Goal: Communication & Community: Share content

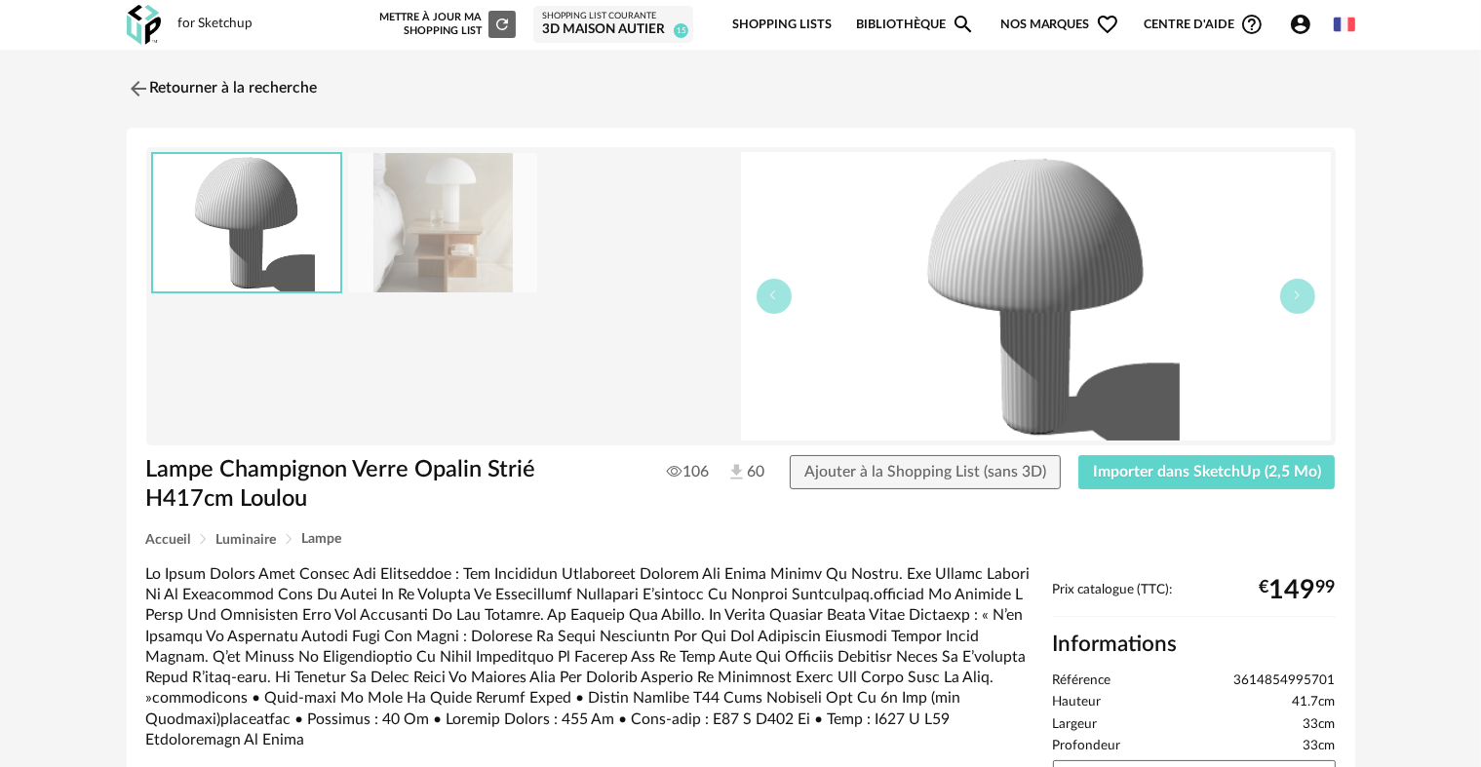
click at [795, 24] on link "Shopping Lists" at bounding box center [781, 25] width 99 height 46
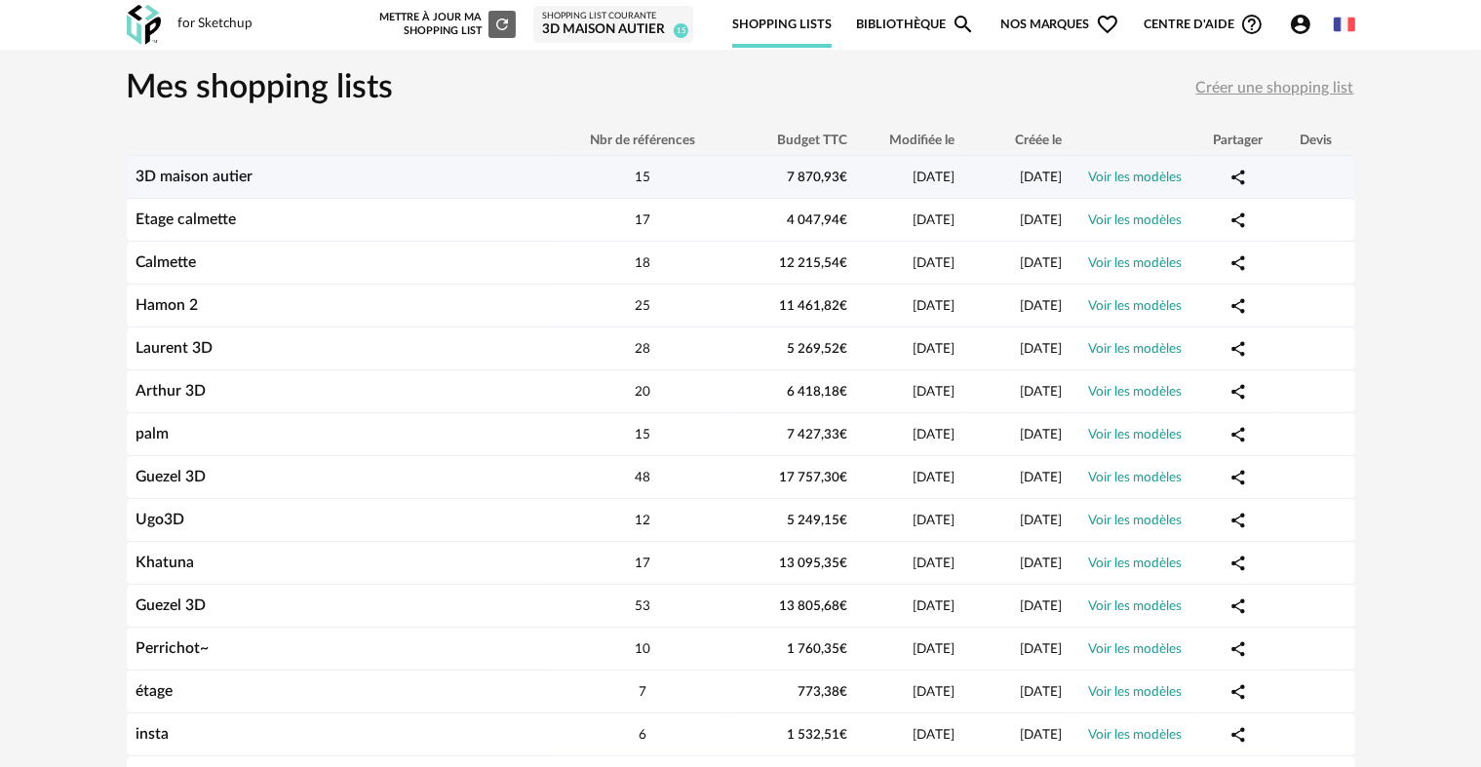
click at [517, 168] on div "3D maison autier" at bounding box center [341, 177] width 429 height 19
click at [1158, 176] on link "Voir les modèles" at bounding box center [1136, 178] width 94 height 14
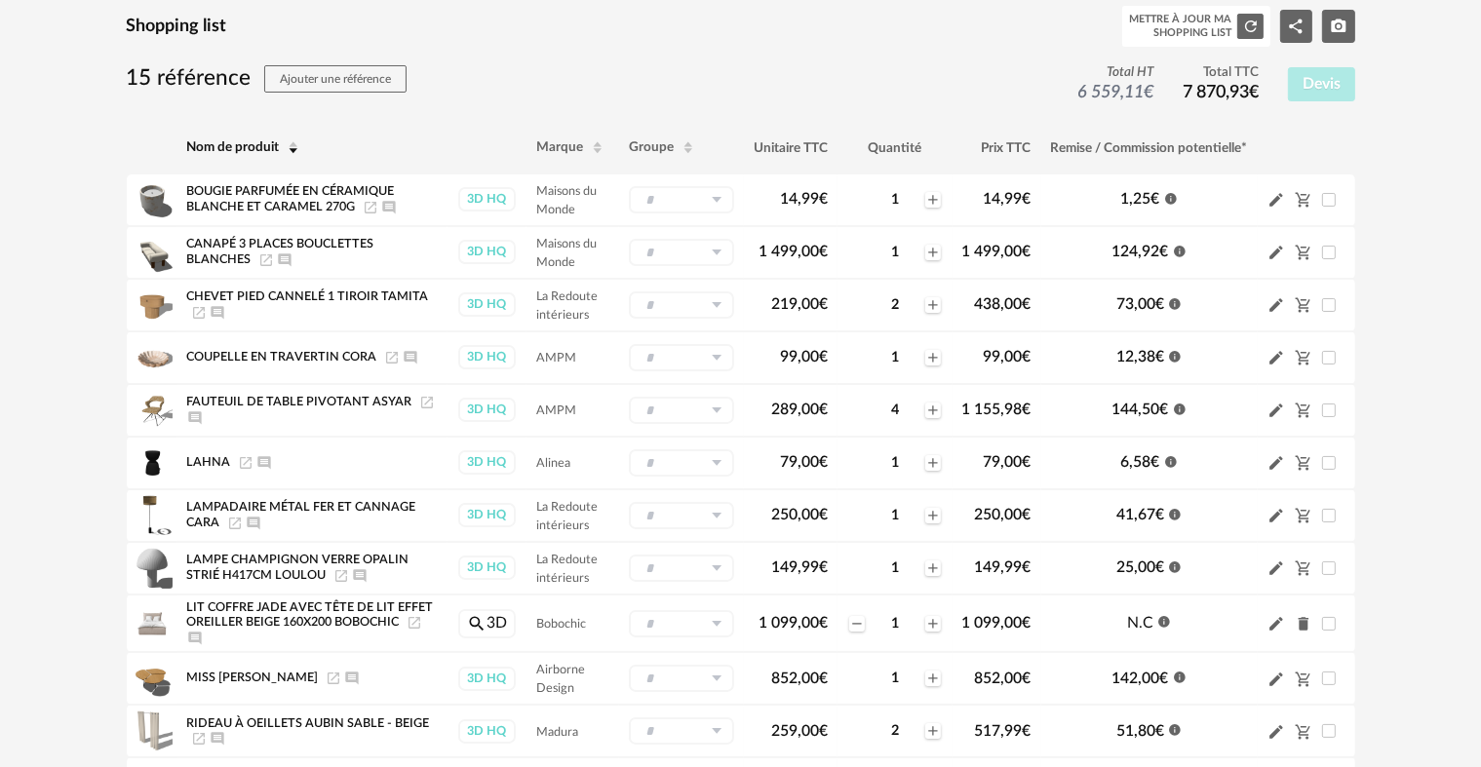
scroll to position [534, 0]
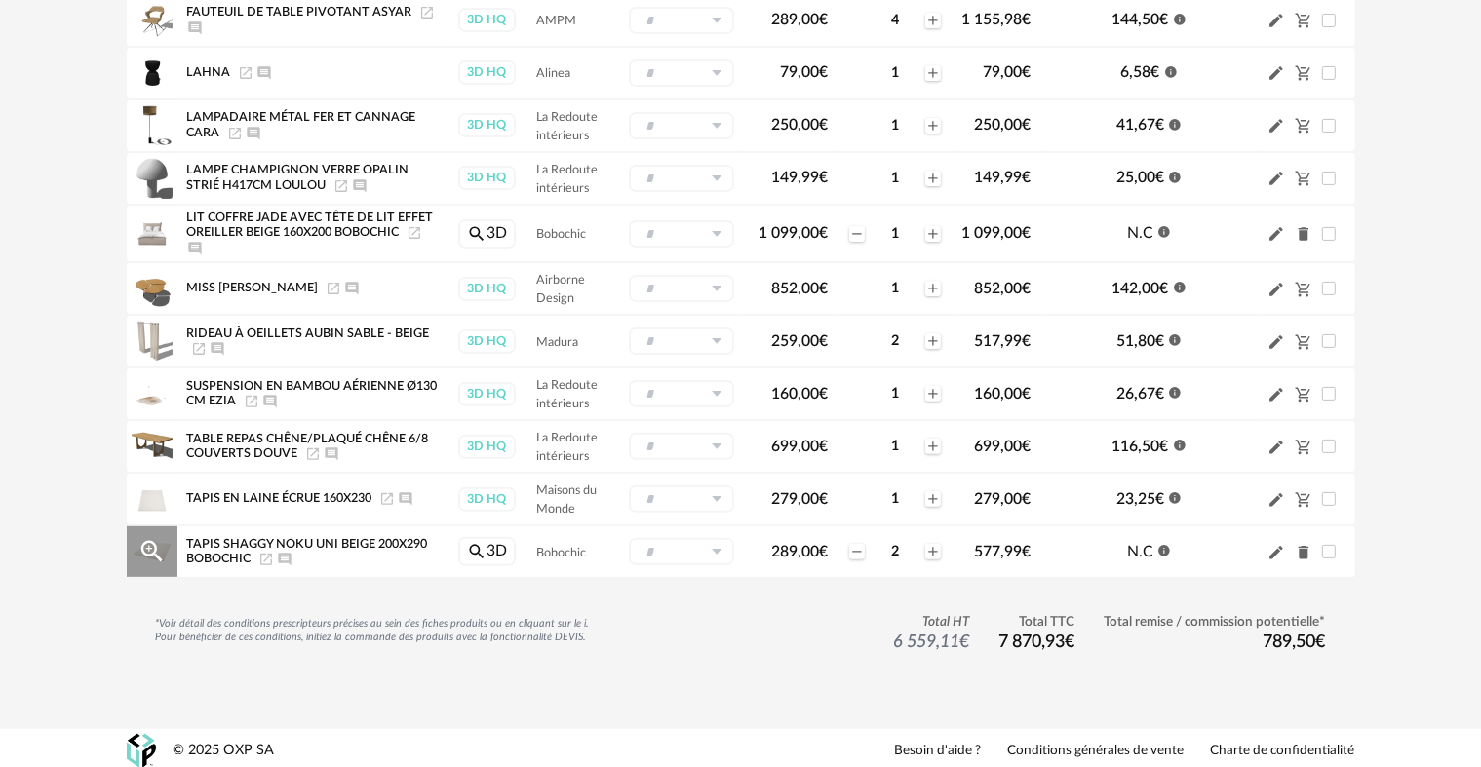
click at [1307, 546] on icon "Delete icon" at bounding box center [1303, 553] width 11 height 14
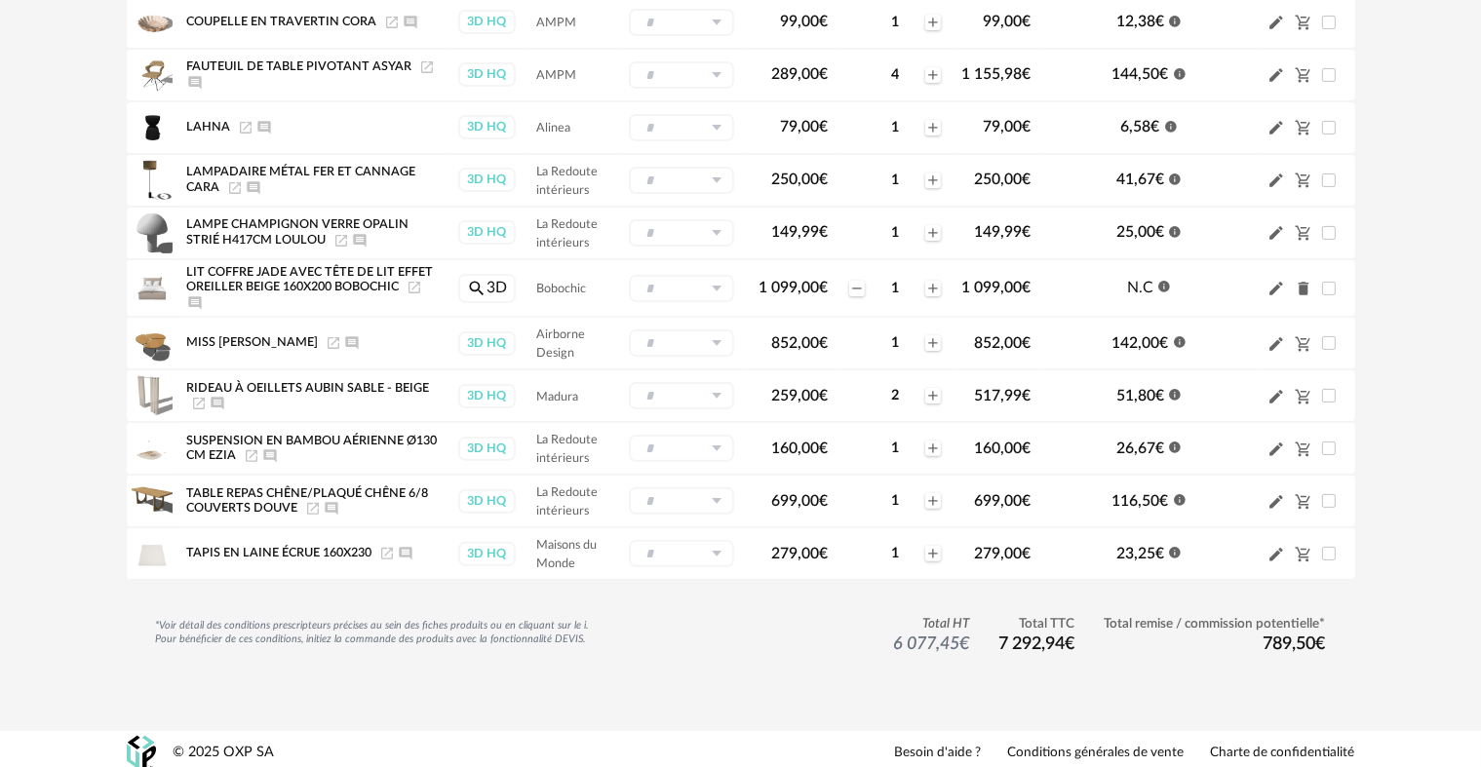
scroll to position [482, 0]
click at [1276, 439] on icon "Pencil icon" at bounding box center [1277, 448] width 18 height 18
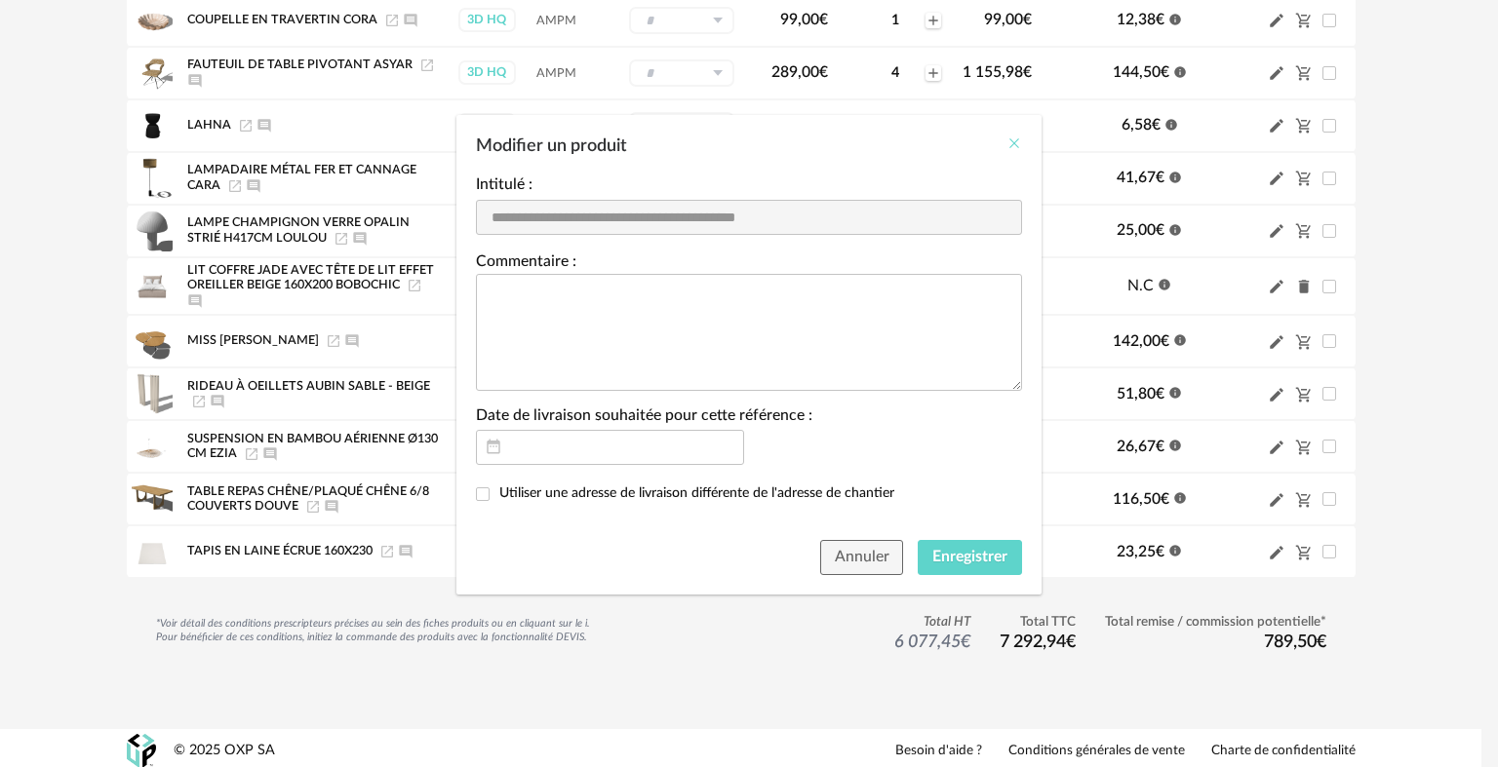
click at [1016, 140] on icon "Close" at bounding box center [1014, 144] width 16 height 16
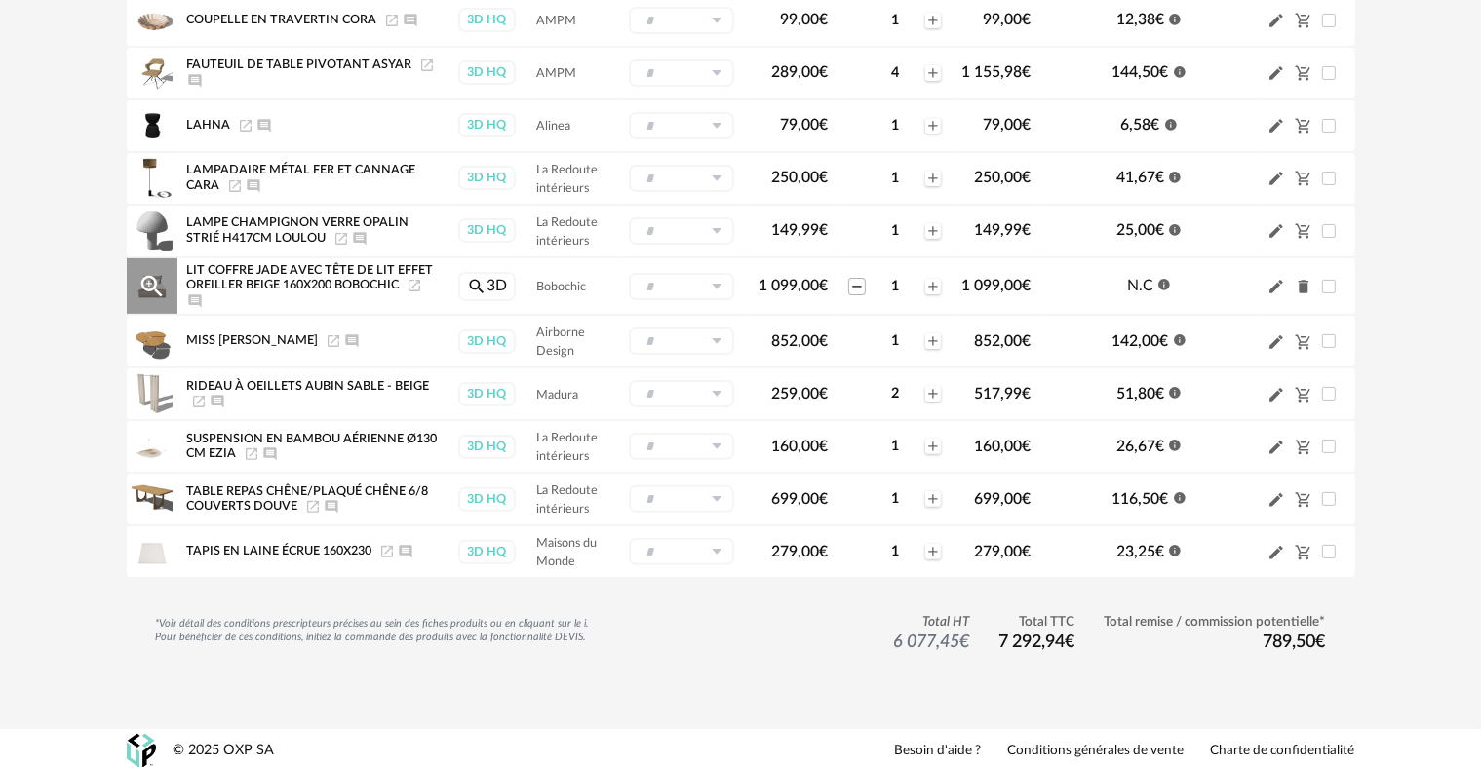
click at [858, 280] on icon "Minus icon" at bounding box center [857, 287] width 16 height 16
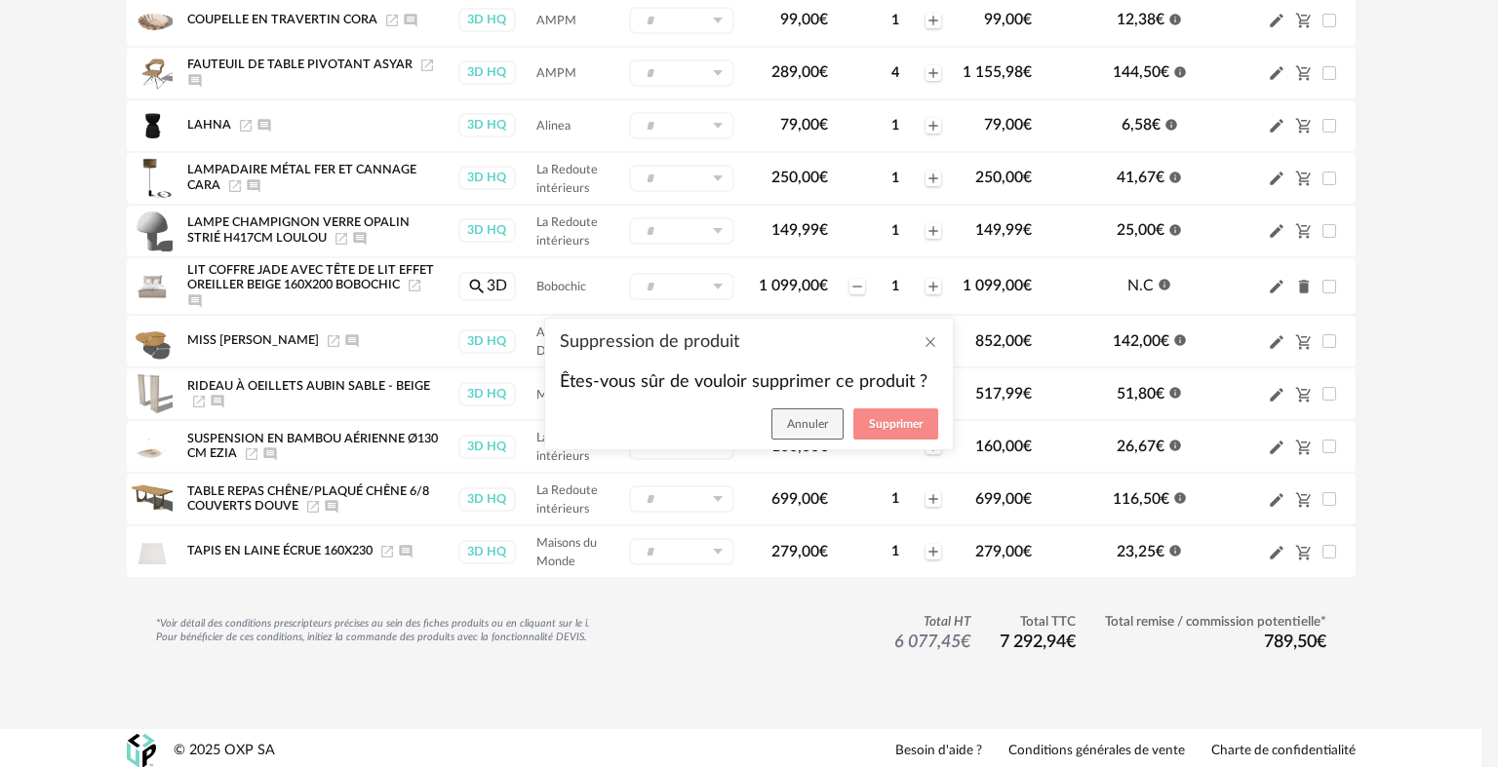
click at [886, 421] on span "Supprimer" at bounding box center [896, 424] width 54 height 12
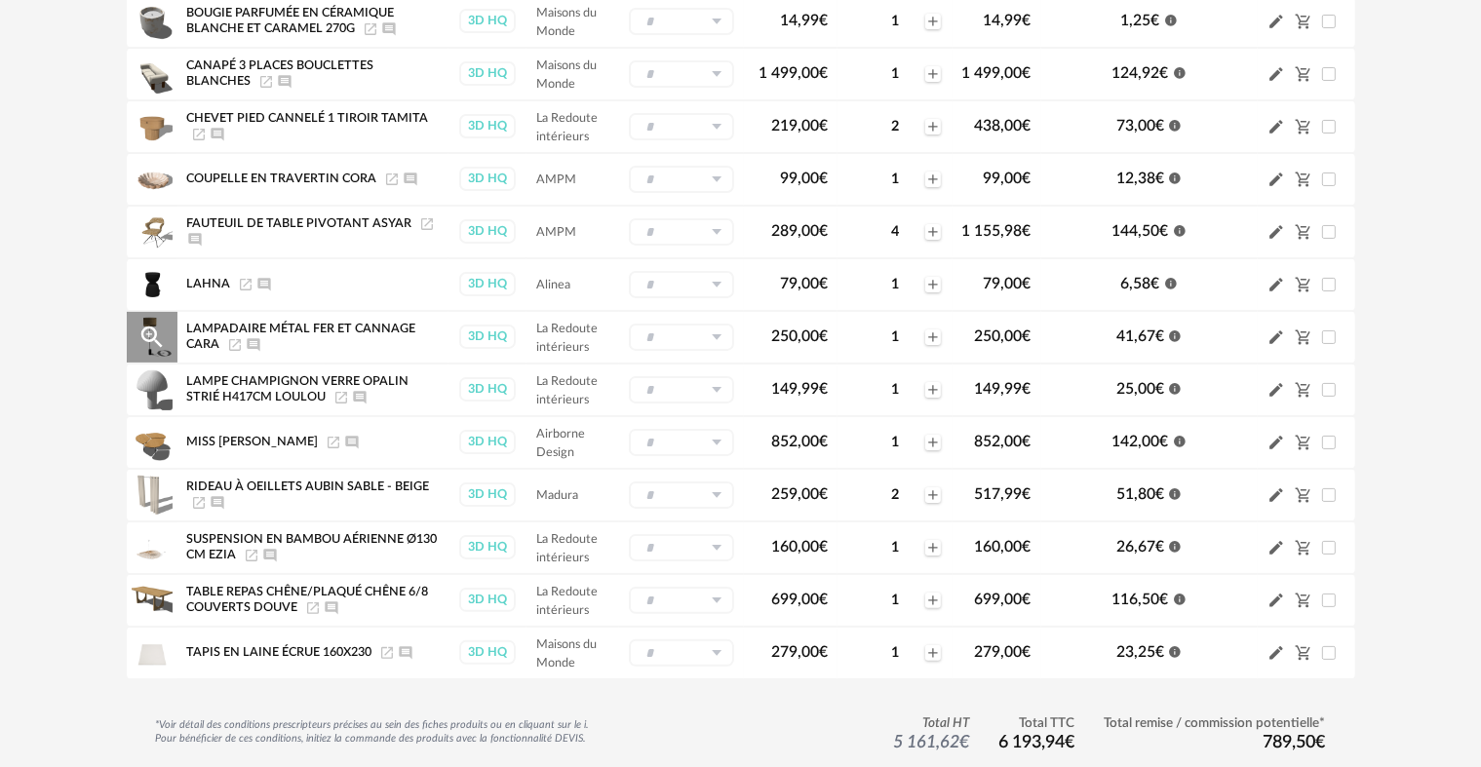
scroll to position [327, 0]
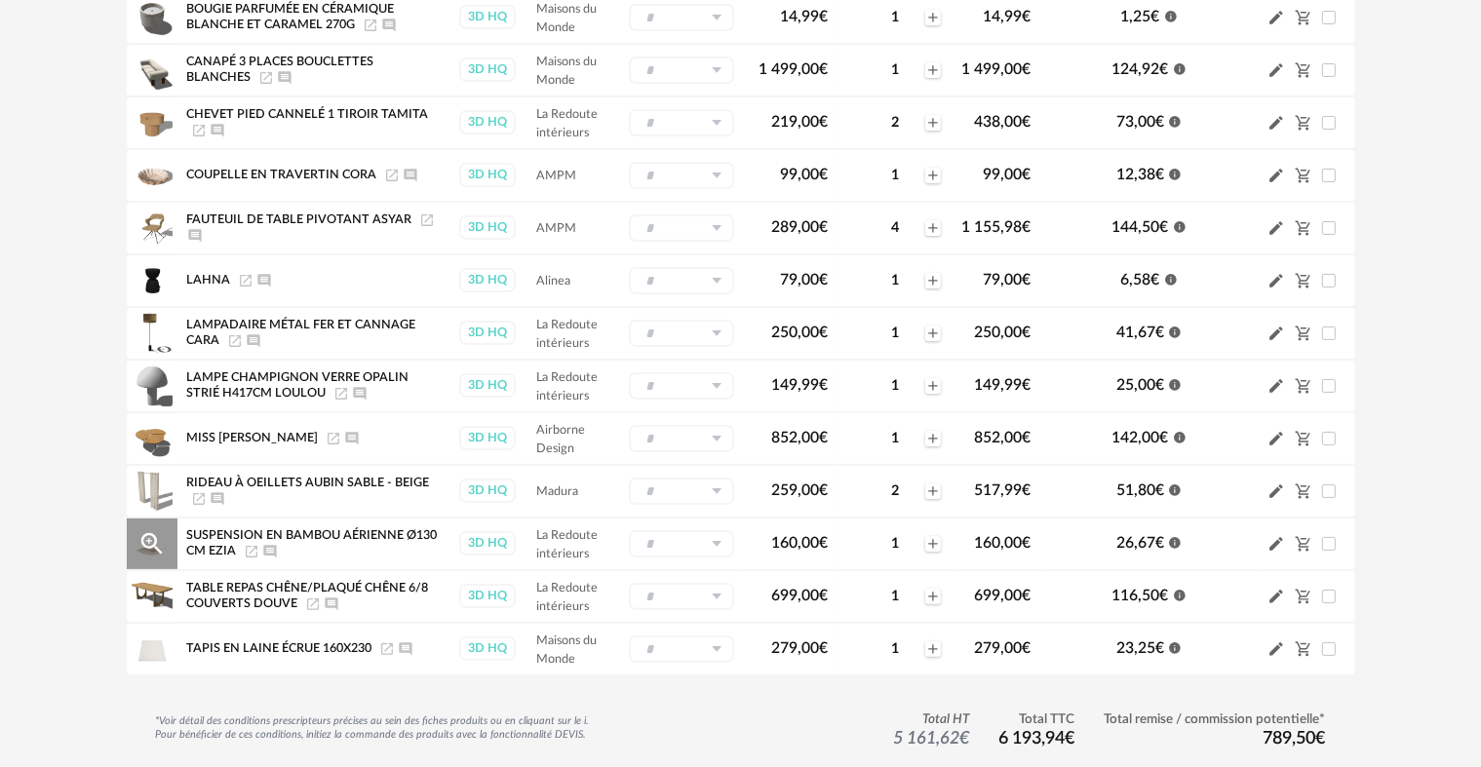
click at [720, 542] on icon at bounding box center [717, 543] width 24 height 27
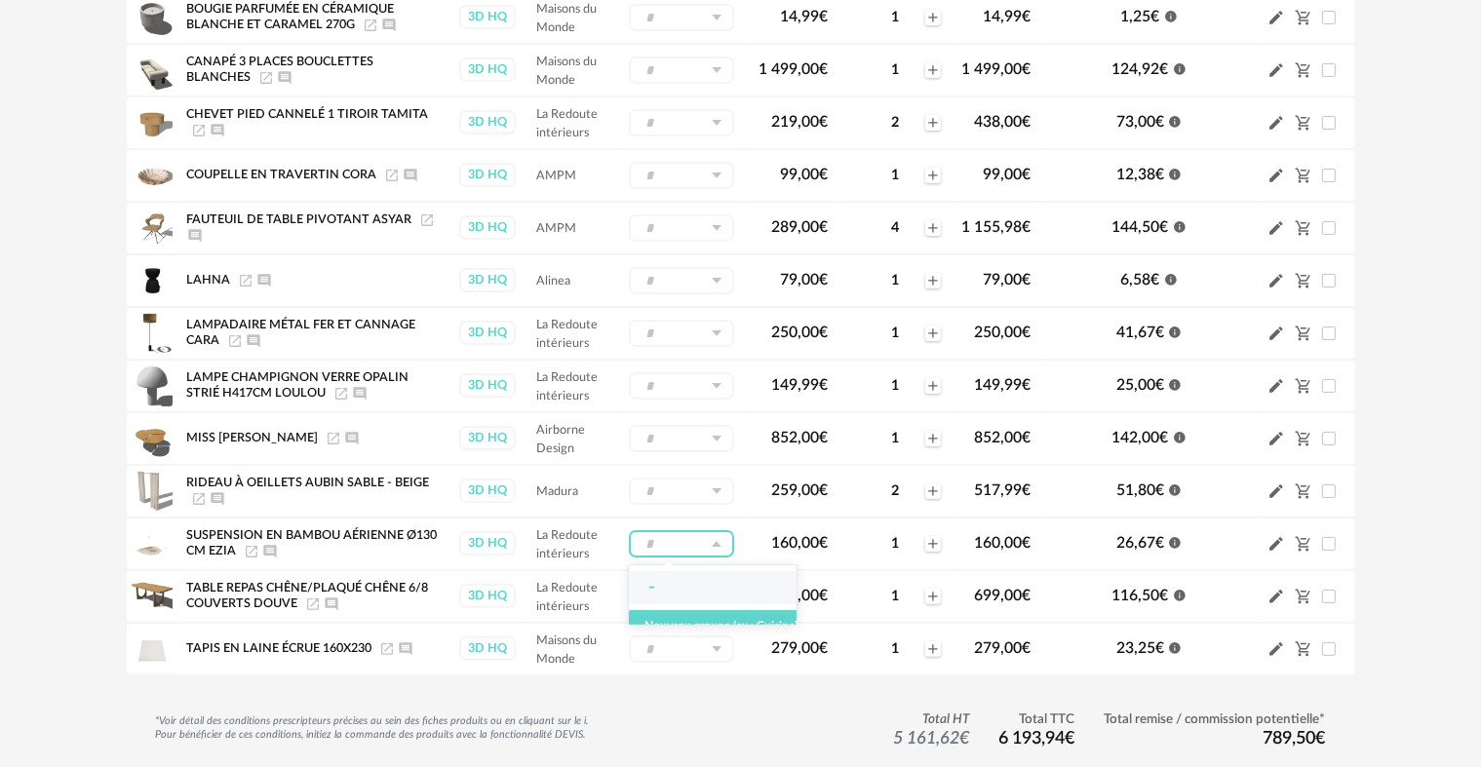
click at [1382, 531] on div "3D maison autier Pencil icon Editer les paramètres Shopping list Mettre à jour …" at bounding box center [740, 275] width 1481 height 1104
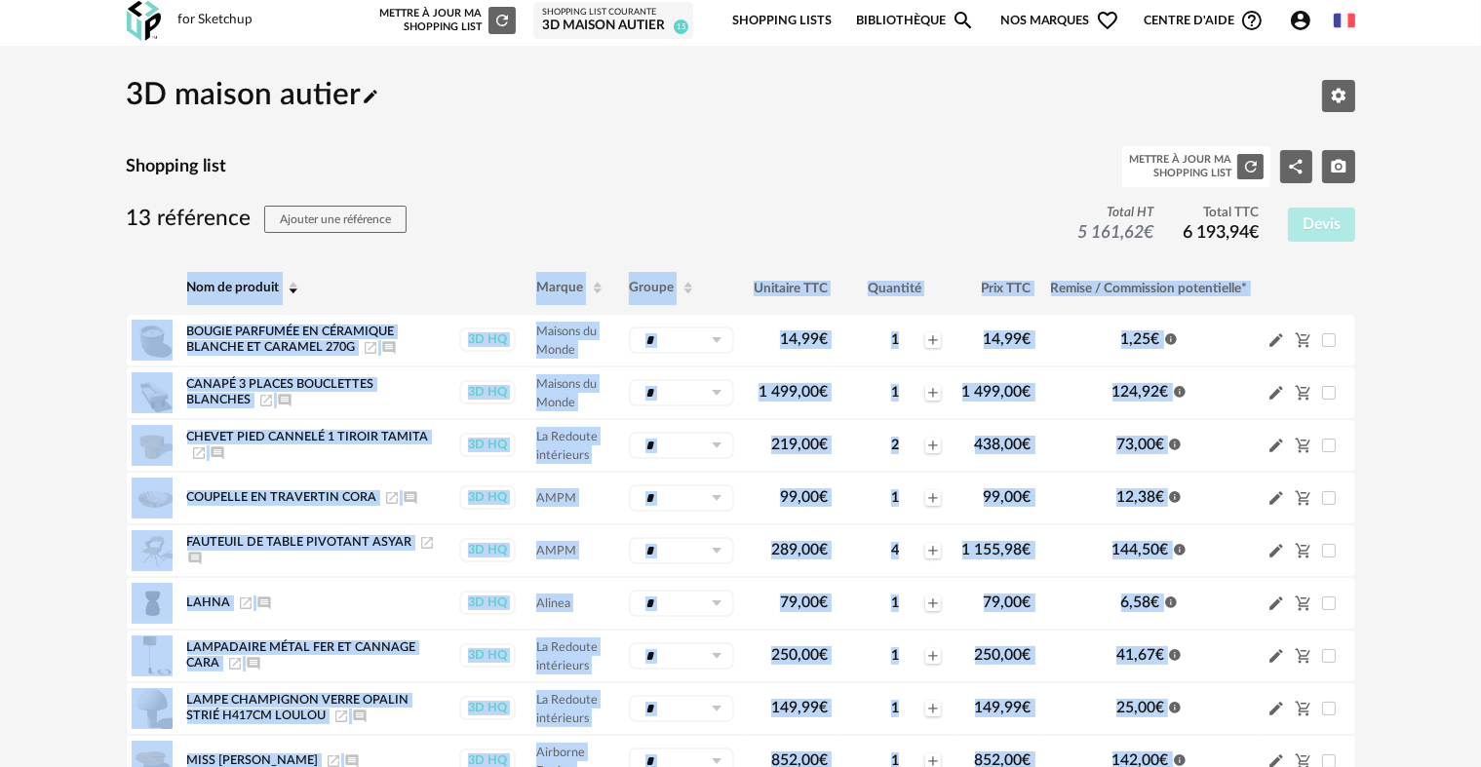
scroll to position [0, 0]
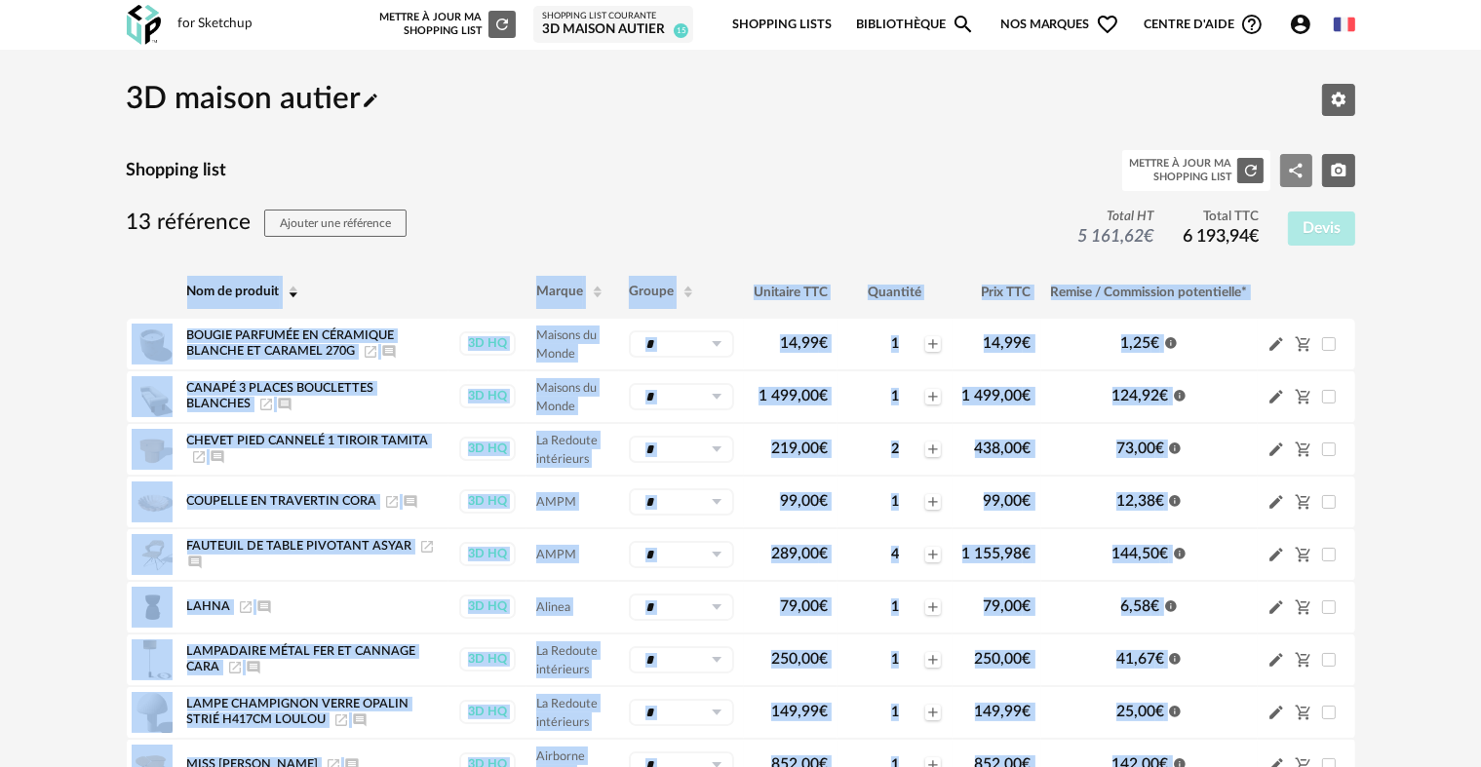
click at [1301, 168] on icon "Share Variant icon" at bounding box center [1297, 171] width 14 height 15
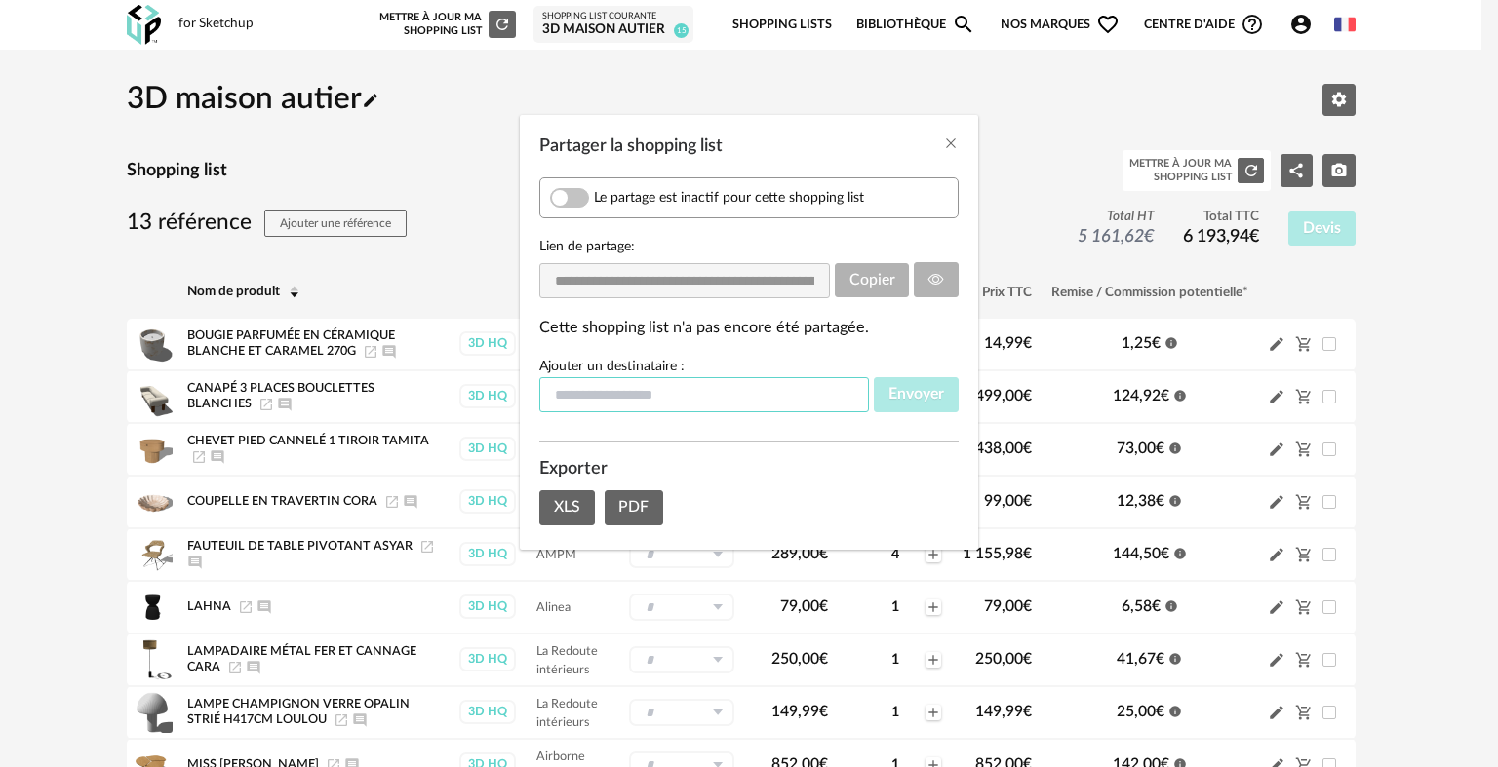
click at [603, 399] on input "Partager la shopping list" at bounding box center [704, 394] width 330 height 35
drag, startPoint x: 603, startPoint y: 398, endPoint x: 493, endPoint y: 394, distance: 109.3
click at [493, 394] on div "**********" at bounding box center [749, 383] width 1498 height 767
click at [556, 188] on span "Partager la shopping list" at bounding box center [569, 198] width 39 height 20
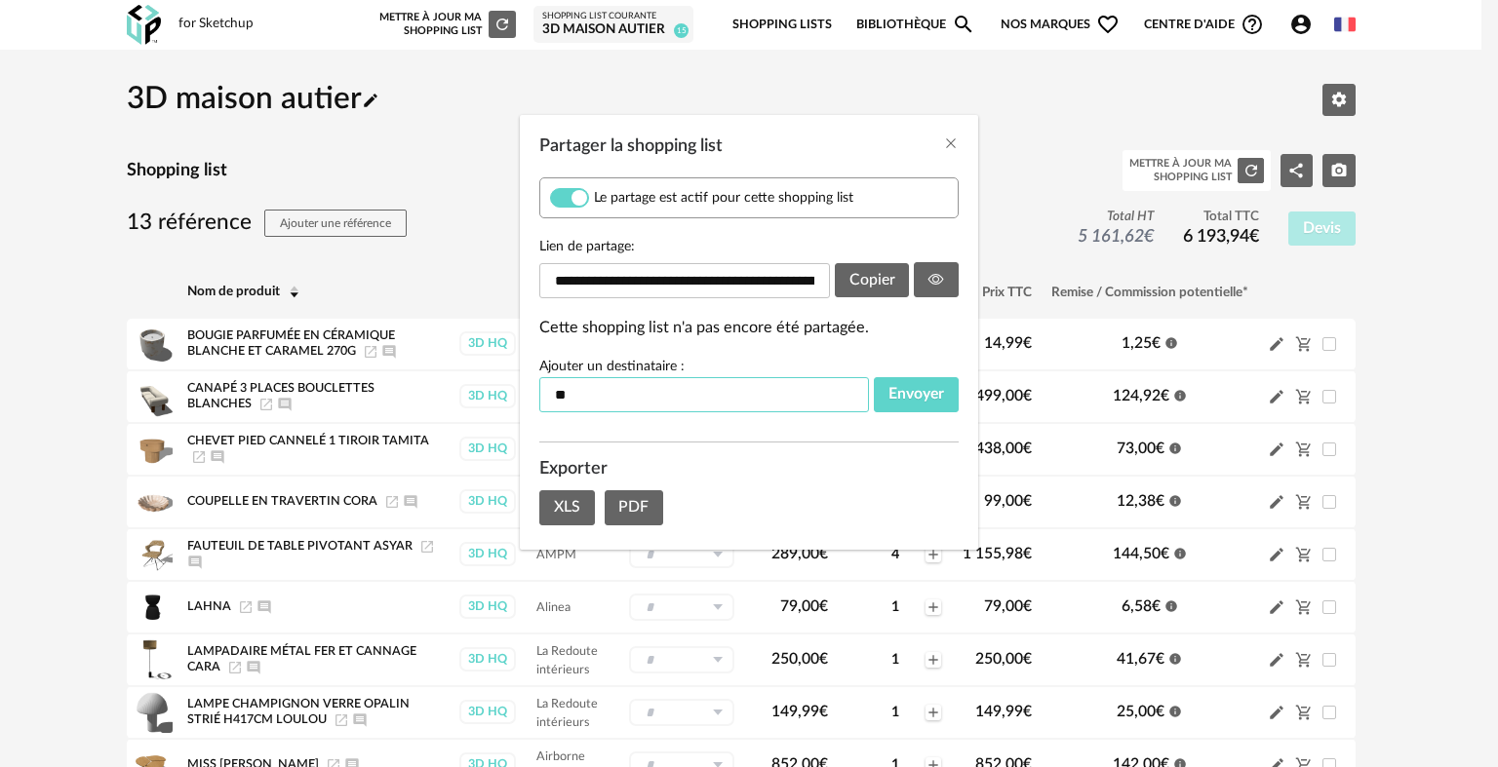
click at [625, 391] on input "**" at bounding box center [704, 394] width 330 height 35
type input "**********"
click at [931, 393] on span "Envoyer" at bounding box center [916, 394] width 56 height 16
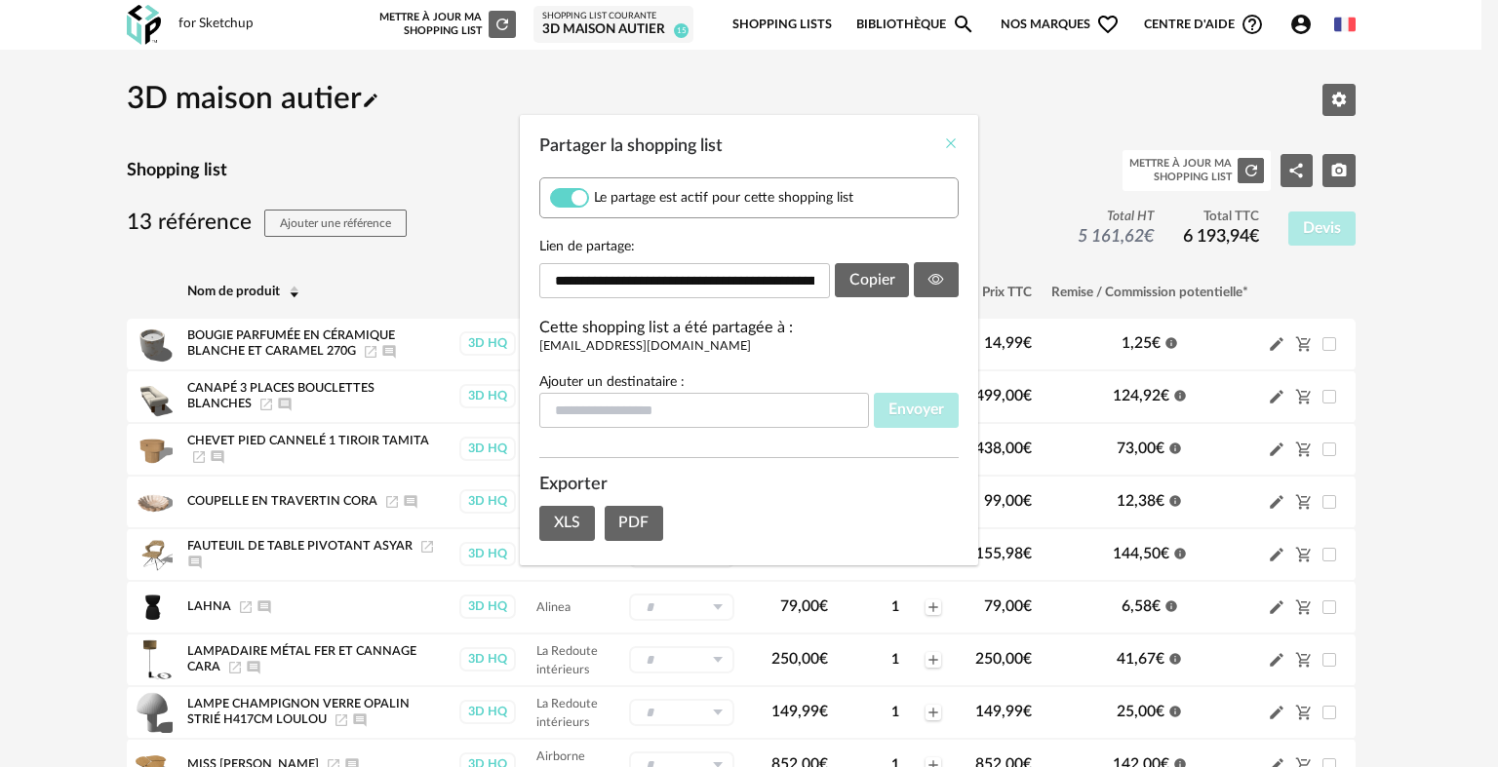
click at [948, 145] on icon "Close" at bounding box center [951, 144] width 16 height 16
